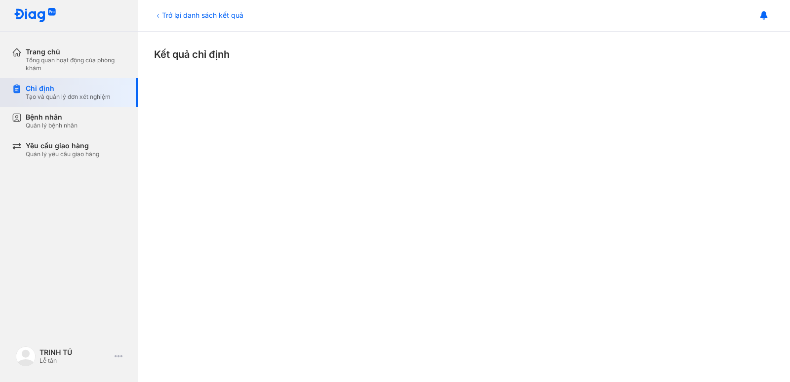
click at [91, 98] on div "Tạo và quản lý đơn xét nghiệm" at bounding box center [68, 97] width 85 height 8
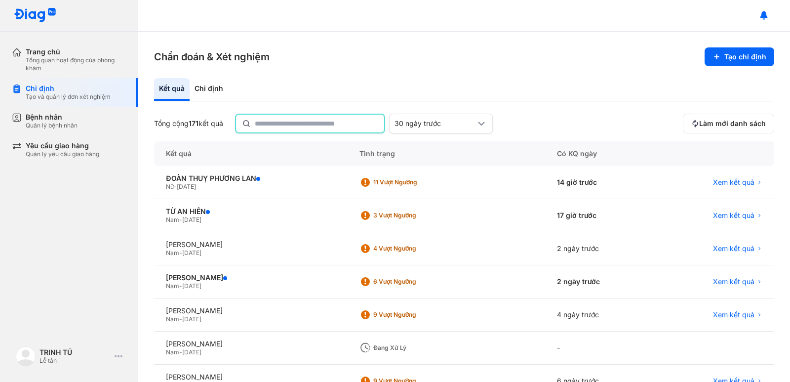
click at [333, 124] on input "text" at bounding box center [316, 124] width 123 height 18
click at [724, 210] on div "Xem kết quả" at bounding box center [714, 215] width 120 height 33
click at [730, 213] on span "Xem kết quả" at bounding box center [733, 215] width 41 height 9
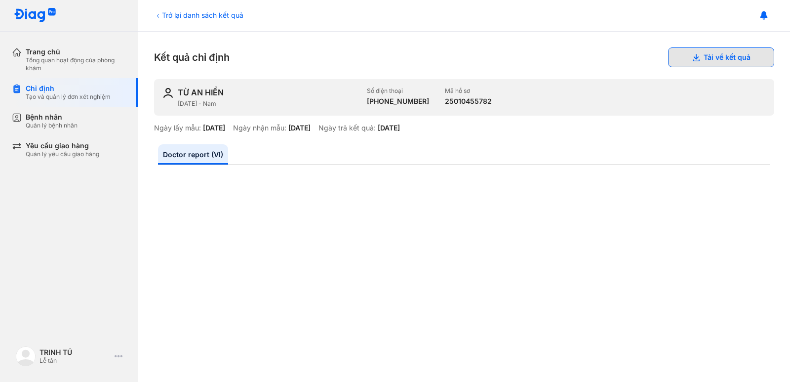
click at [709, 58] on button "Tải về kết quả" at bounding box center [721, 57] width 106 height 20
drag, startPoint x: 504, startPoint y: 31, endPoint x: 530, endPoint y: 18, distance: 29.6
click at [504, 31] on div at bounding box center [464, 16] width 652 height 32
